Goal: Navigation & Orientation: Find specific page/section

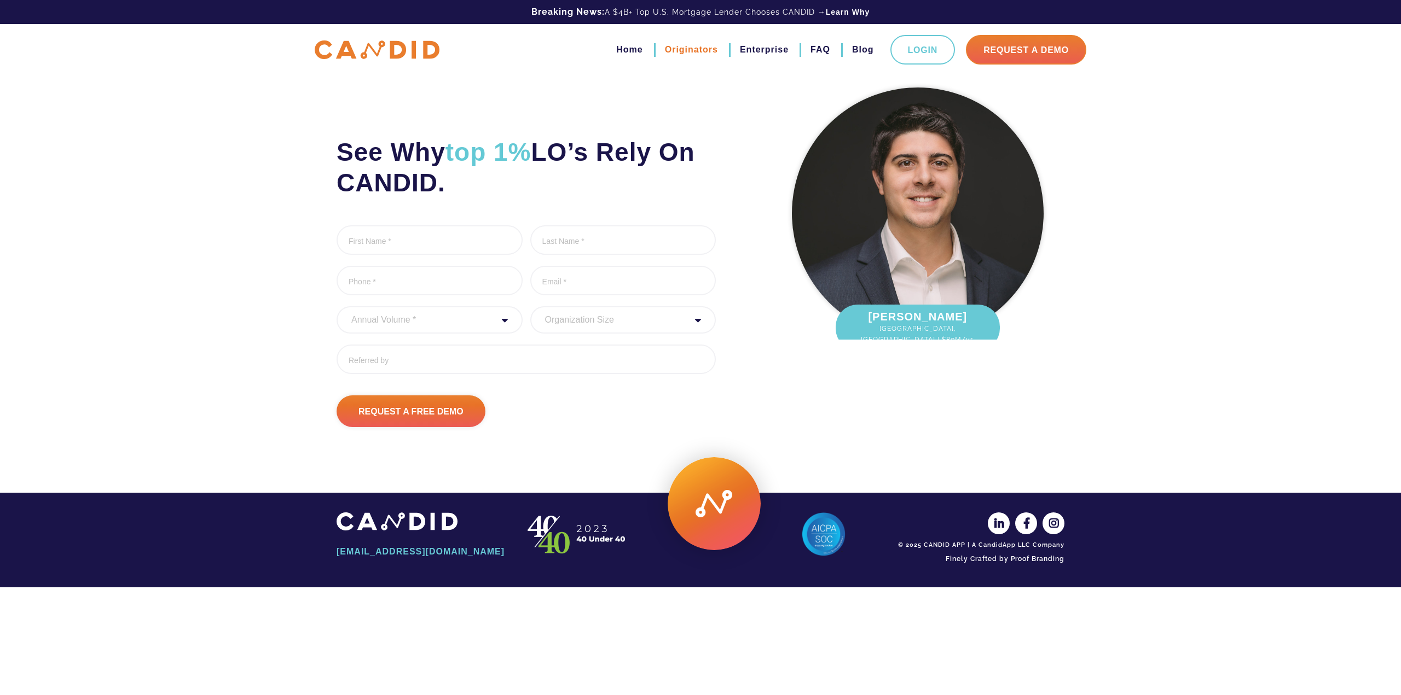
click at [667, 47] on link "Originators" at bounding box center [691, 49] width 53 height 19
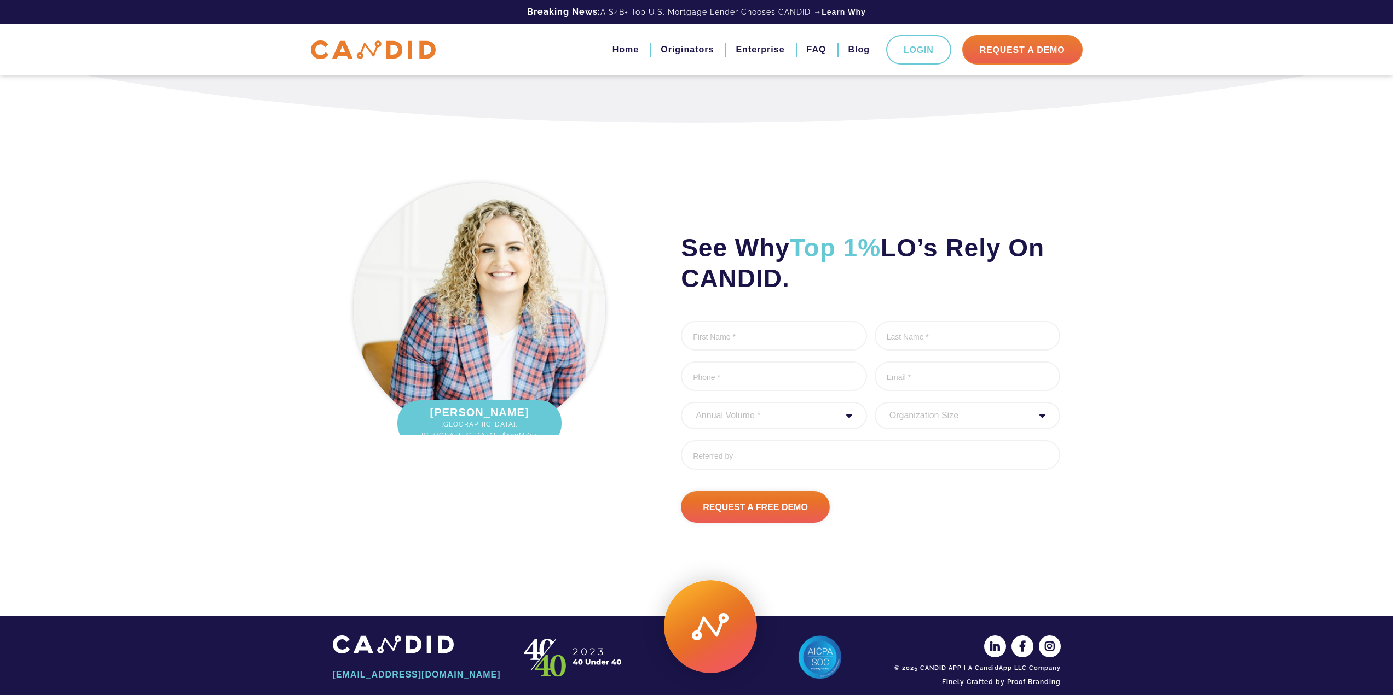
scroll to position [3471, 0]
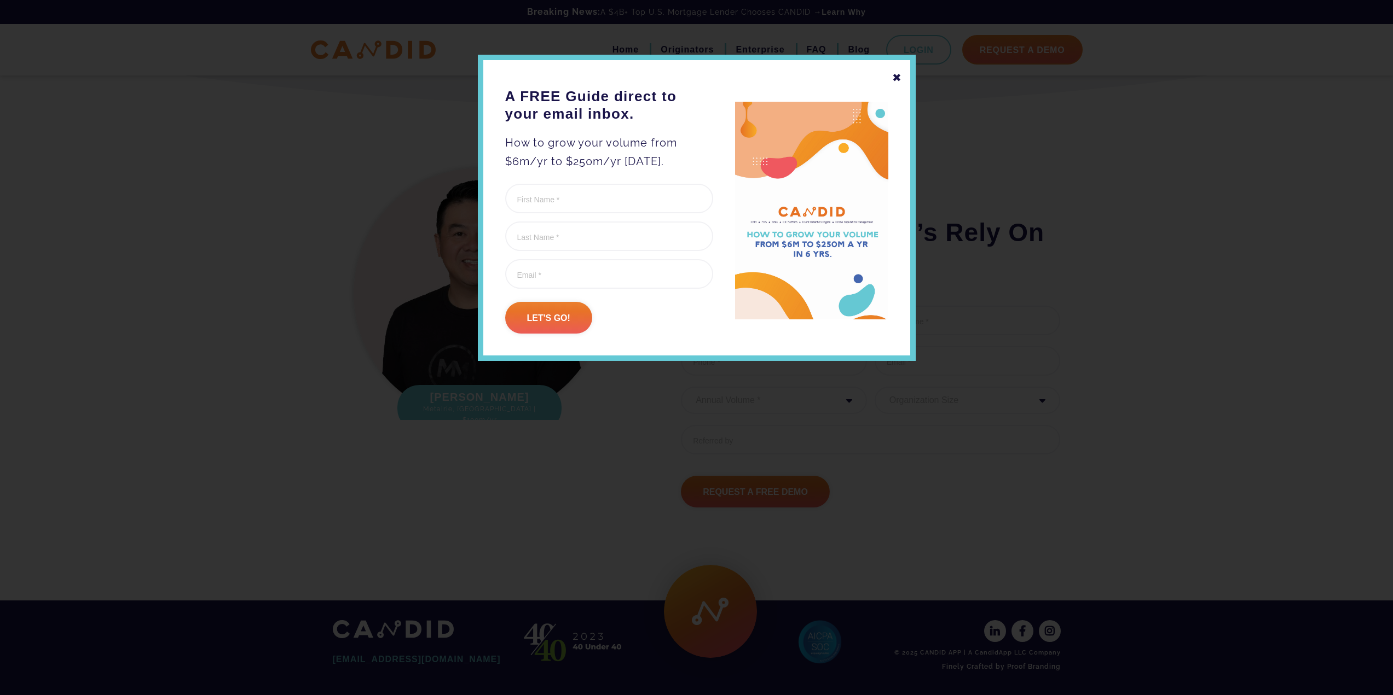
click at [900, 78] on div "✖" at bounding box center [897, 77] width 10 height 19
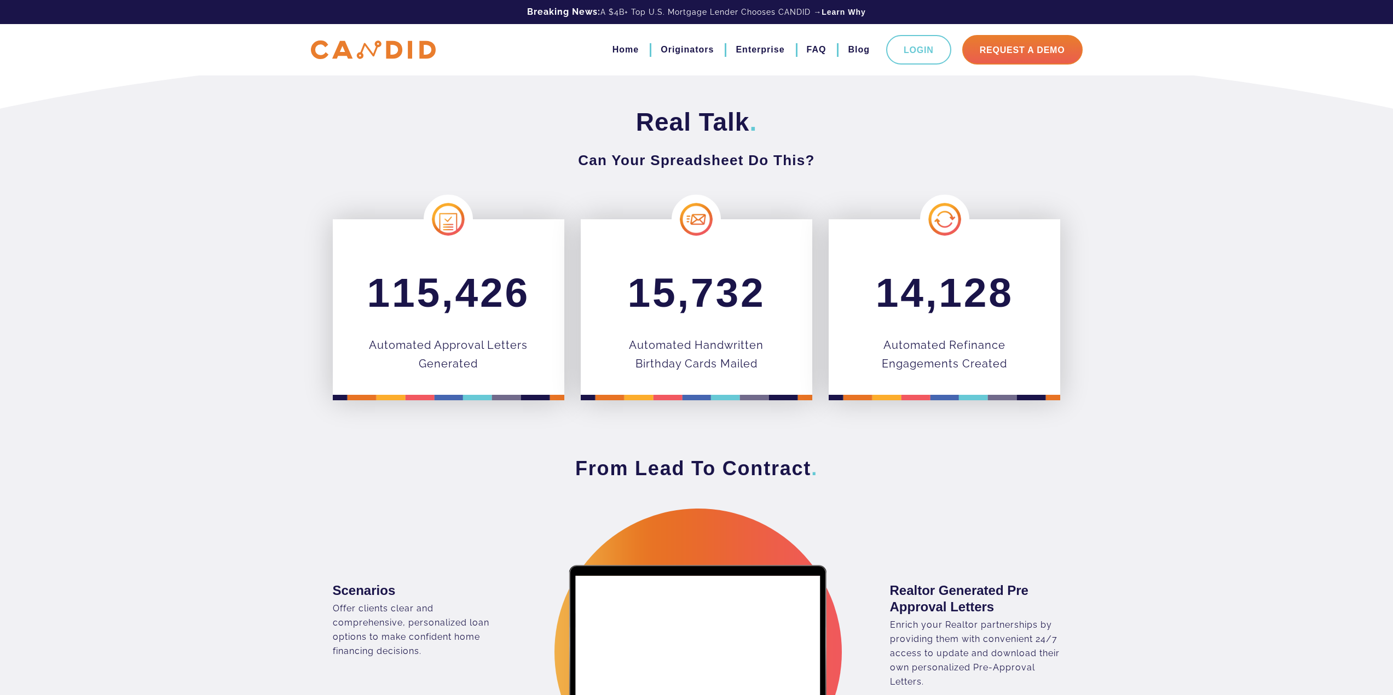
scroll to position [0, 0]
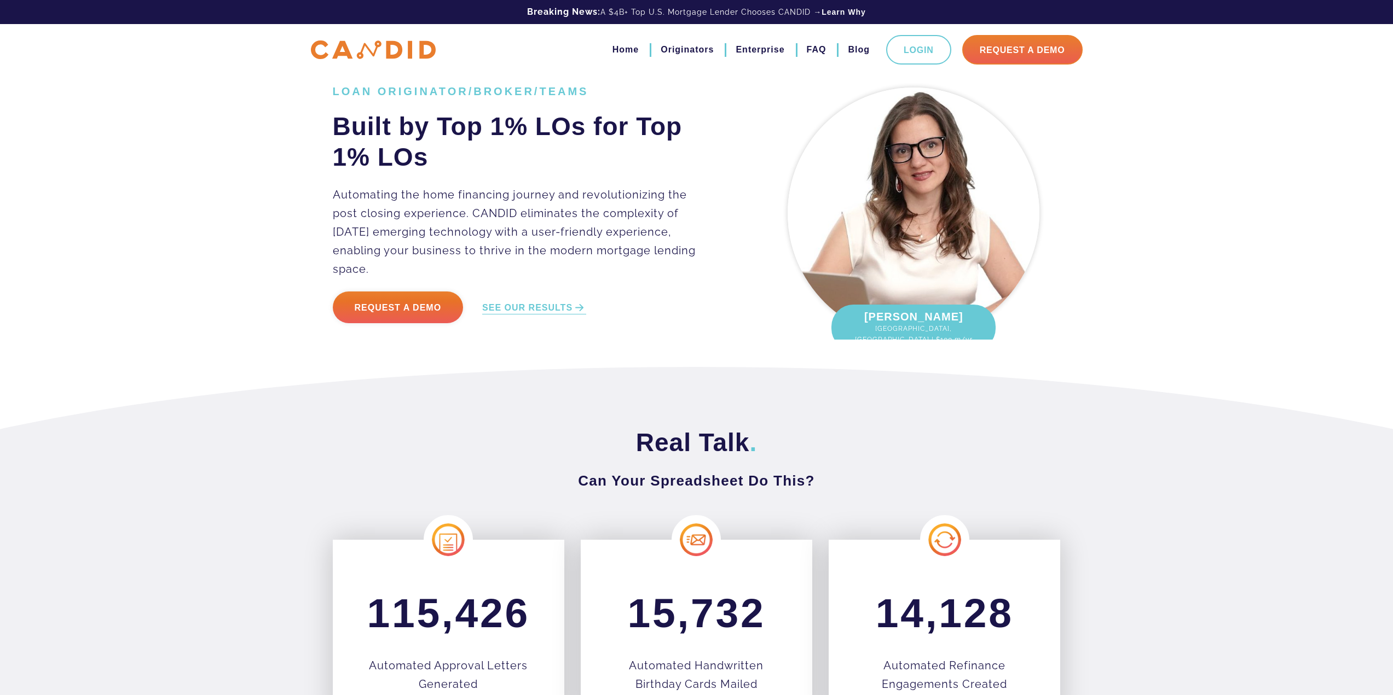
drag, startPoint x: 329, startPoint y: 88, endPoint x: 701, endPoint y: 259, distance: 409.3
click at [701, 259] on div "LOAN ORIGINATOR/BROKER/TEAMS Built by Top 1% LOs for Top 1% LOs Automating the …" at bounding box center [696, 211] width 744 height 258
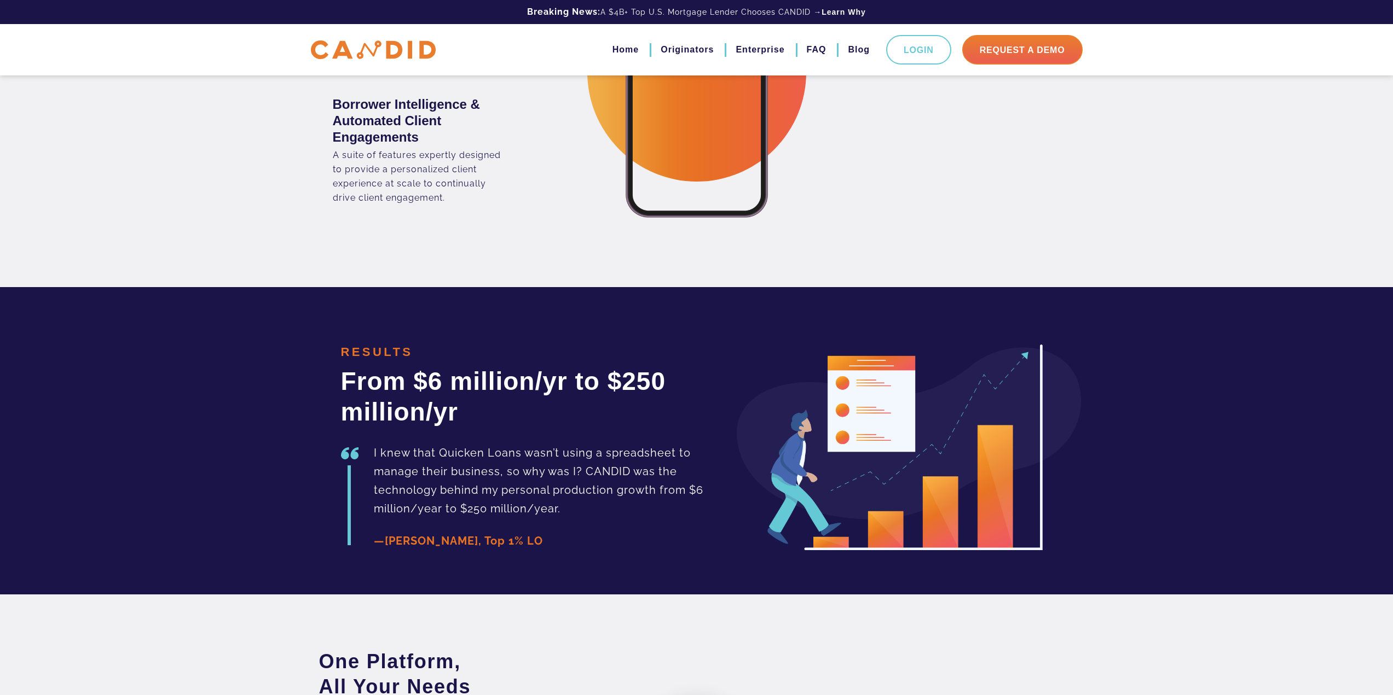
scroll to position [2243, 0]
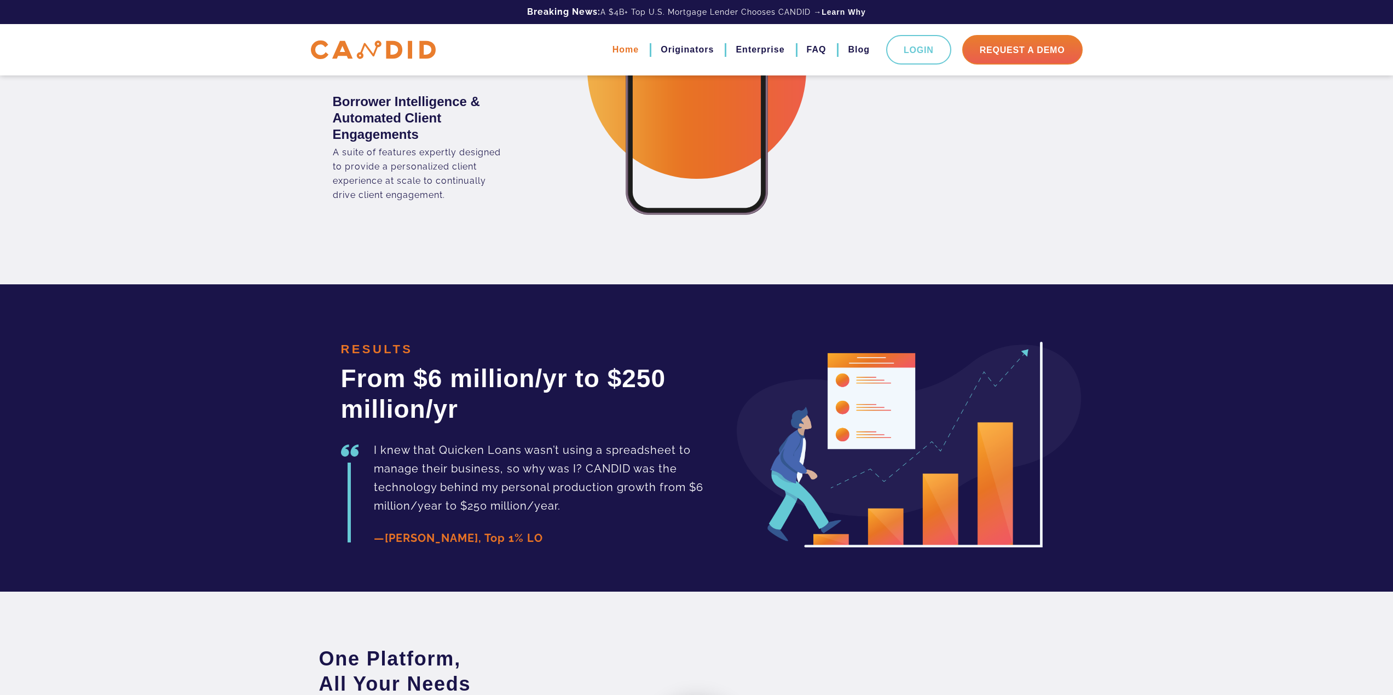
click at [623, 53] on link "Home" at bounding box center [625, 49] width 26 height 19
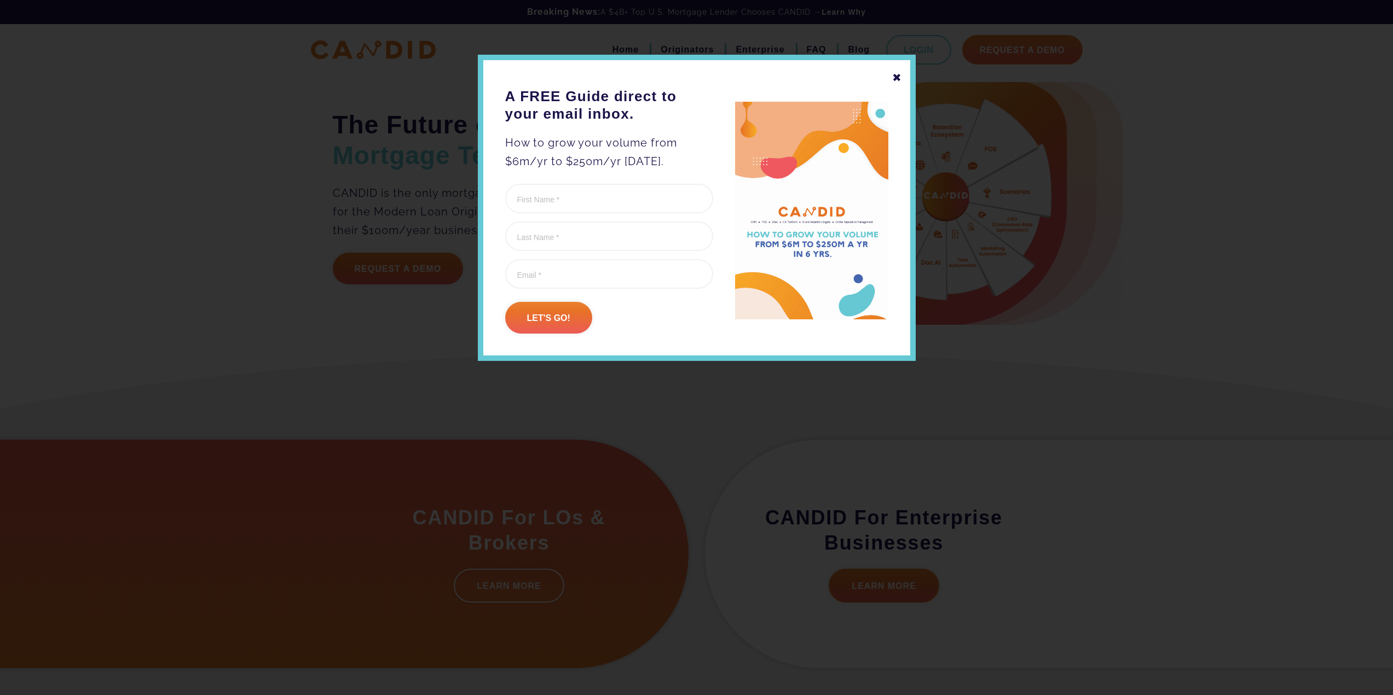
click at [897, 74] on div "✖" at bounding box center [897, 77] width 10 height 19
